Goal: Task Accomplishment & Management: Complete application form

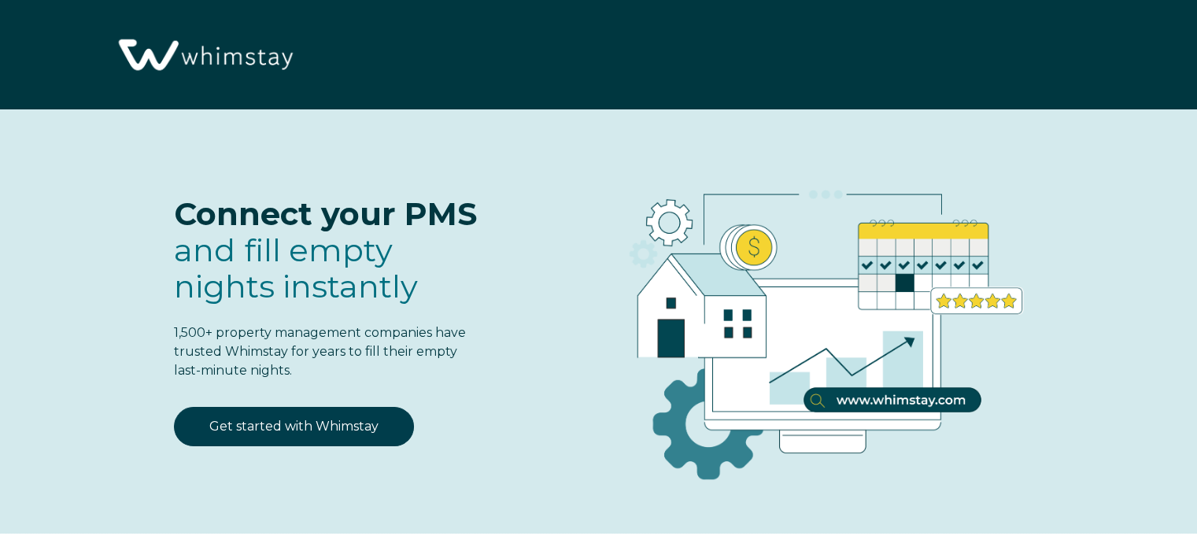
select select "US"
select select "Standard"
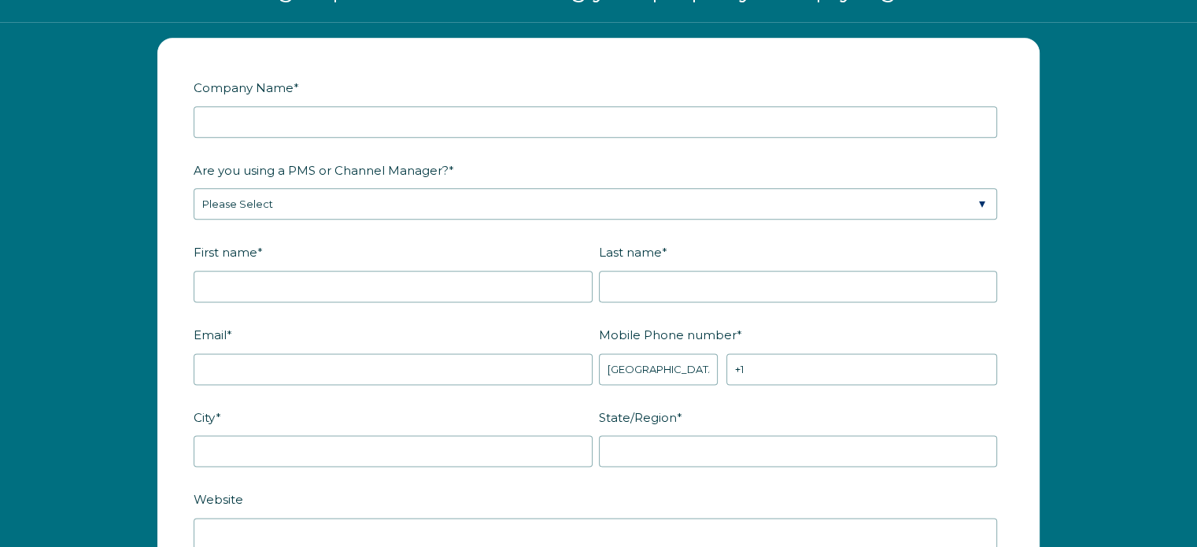
scroll to position [1967, 0]
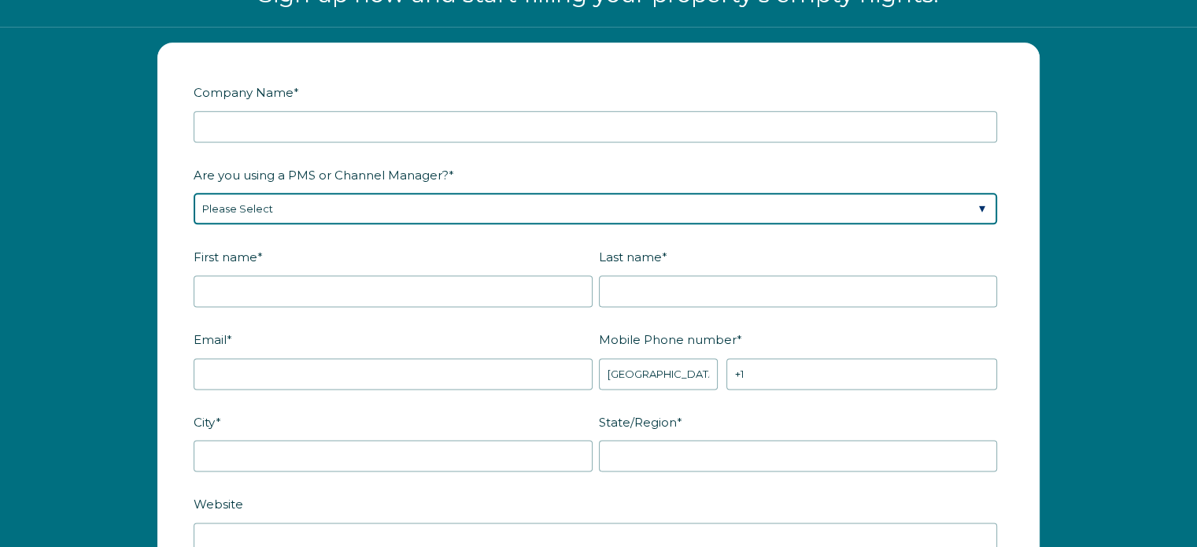
click at [254, 207] on select "Please Select Barefoot BookingPal Boost Brightside CiiRUS Escapia Guesty Hostaw…" at bounding box center [596, 208] width 804 height 31
click at [477, 210] on select "Please Select Barefoot BookingPal Boost Brightside CiiRUS Escapia Guesty Hostaw…" at bounding box center [596, 208] width 804 height 31
select select "Not Listed"
click at [194, 193] on select "Please Select Barefoot BookingPal Boost Brightside CiiRUS Escapia Guesty Hostaw…" at bounding box center [596, 208] width 804 height 31
click at [509, 198] on select "Please Select Barefoot BookingPal Boost Brightside CiiRUS Escapia Guesty Hostaw…" at bounding box center [596, 208] width 804 height 31
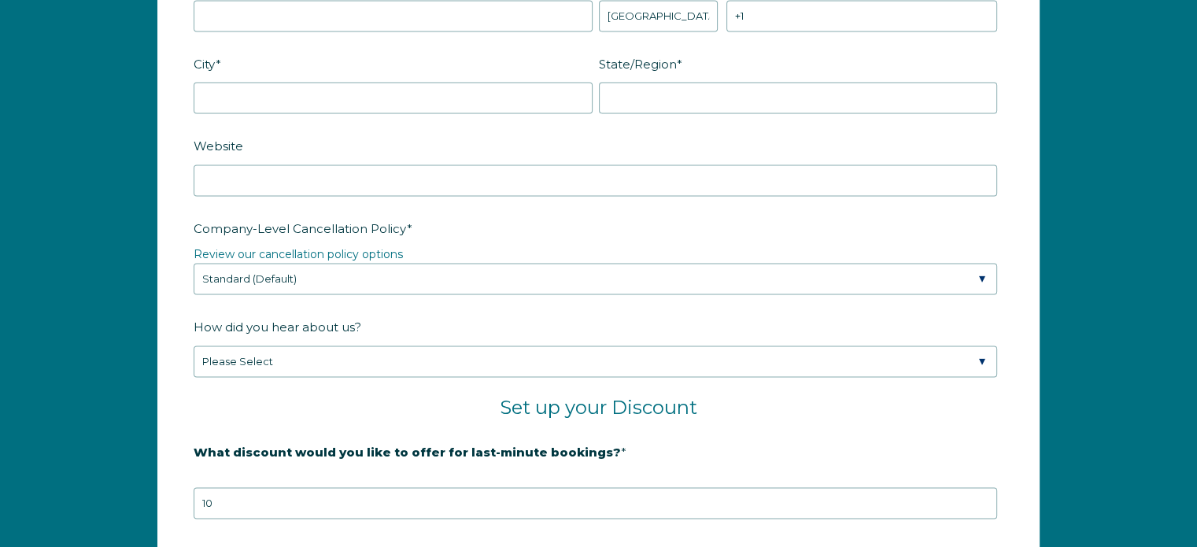
scroll to position [2440, 0]
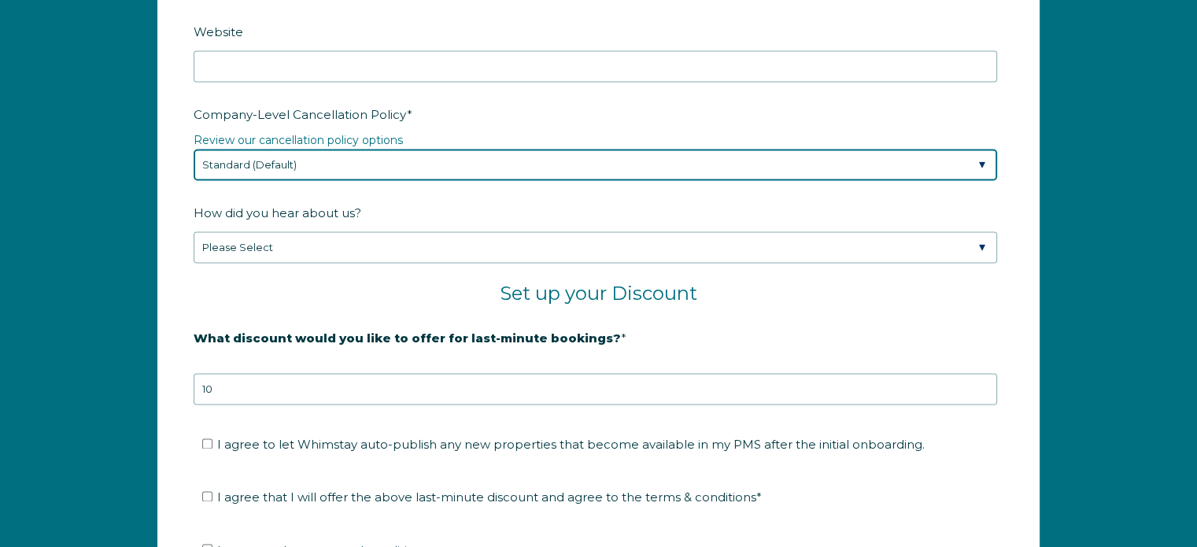
click at [295, 153] on select "Please Select Partial Standard (Default) Moderate Strict" at bounding box center [596, 164] width 804 height 31
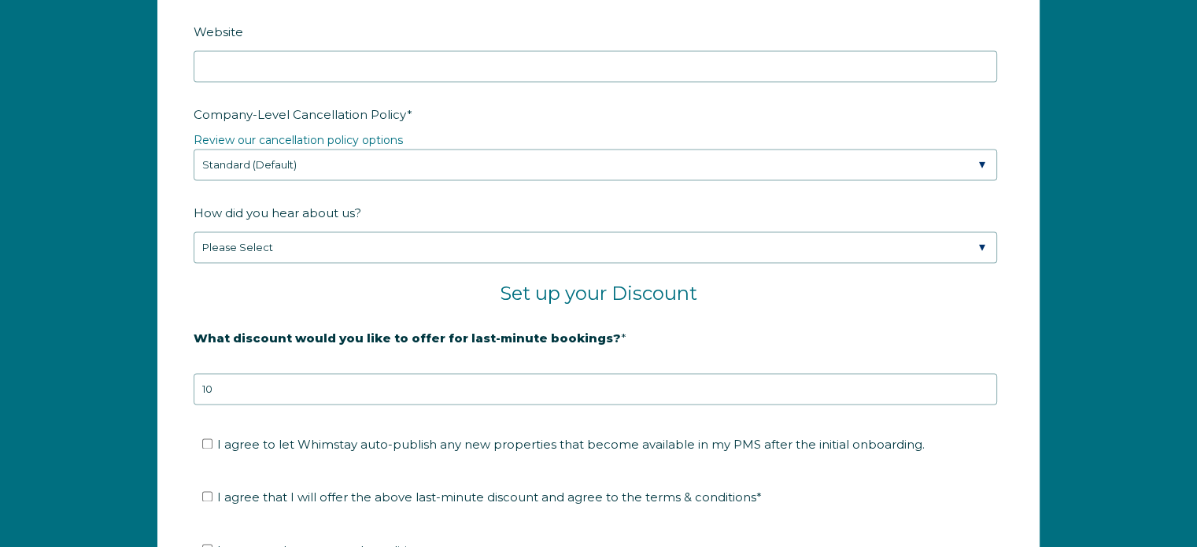
click at [161, 206] on form "Company Name * Are you using a PMS or Channel Manager? * Please Select Barefoot…" at bounding box center [598, 153] width 881 height 1165
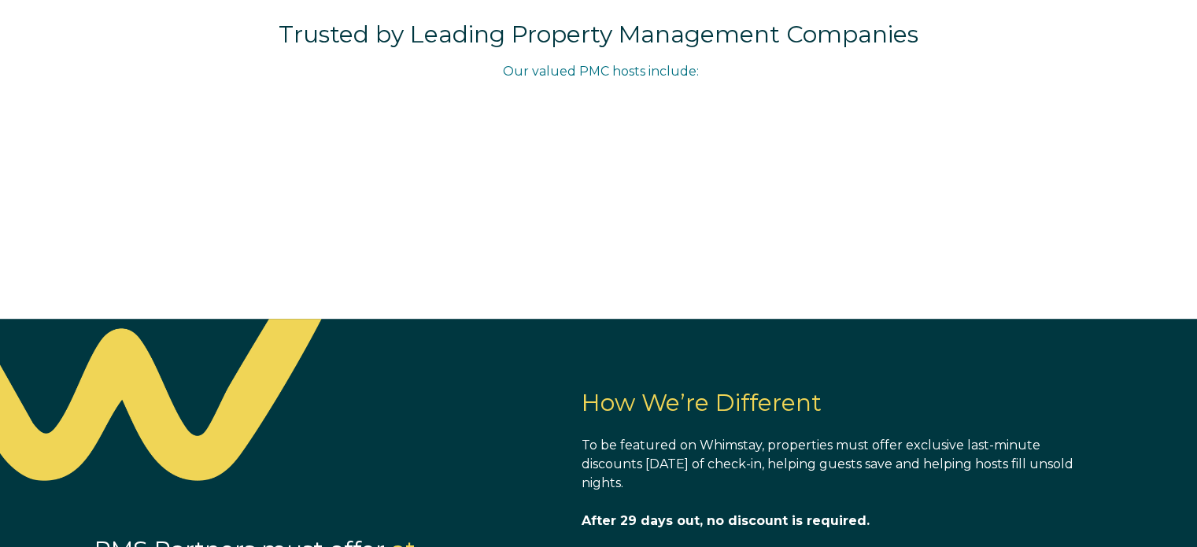
scroll to position [1023, 0]
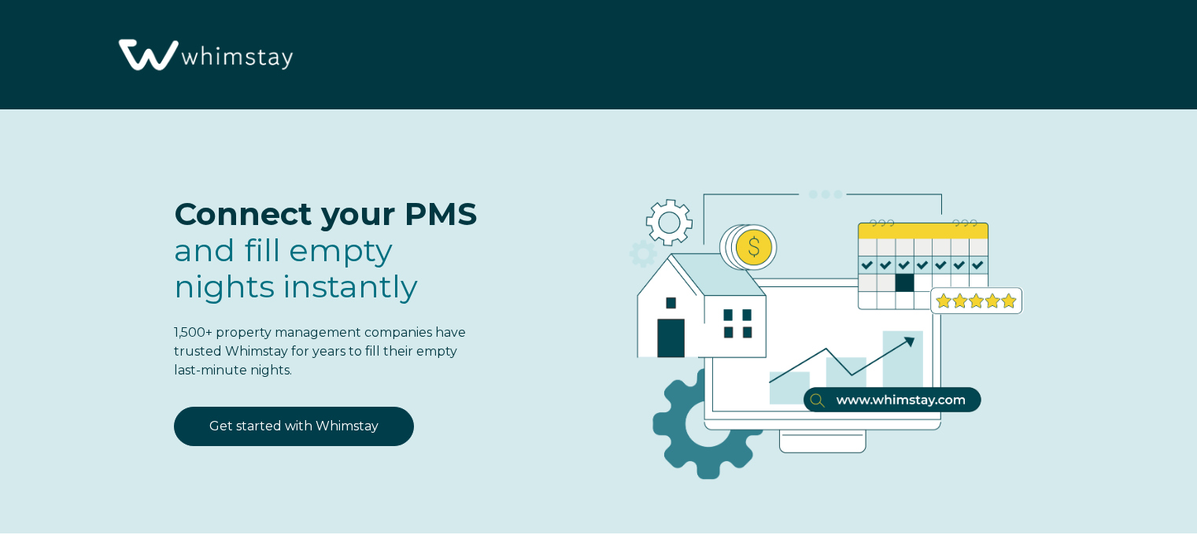
select select "US"
select select "Standard"
